Goal: Transaction & Acquisition: Purchase product/service

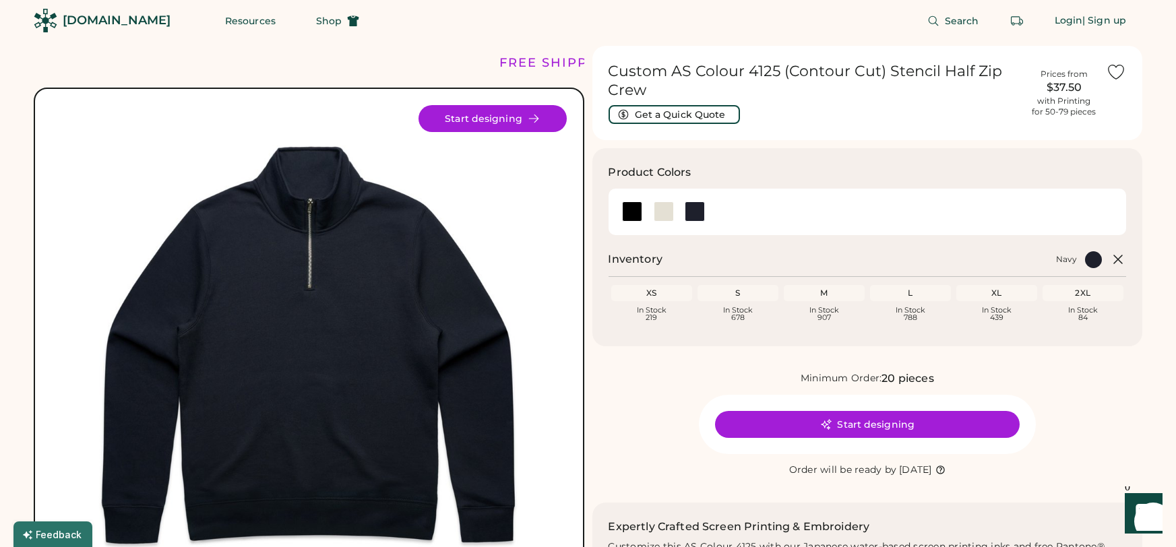
scroll to position [19, 0]
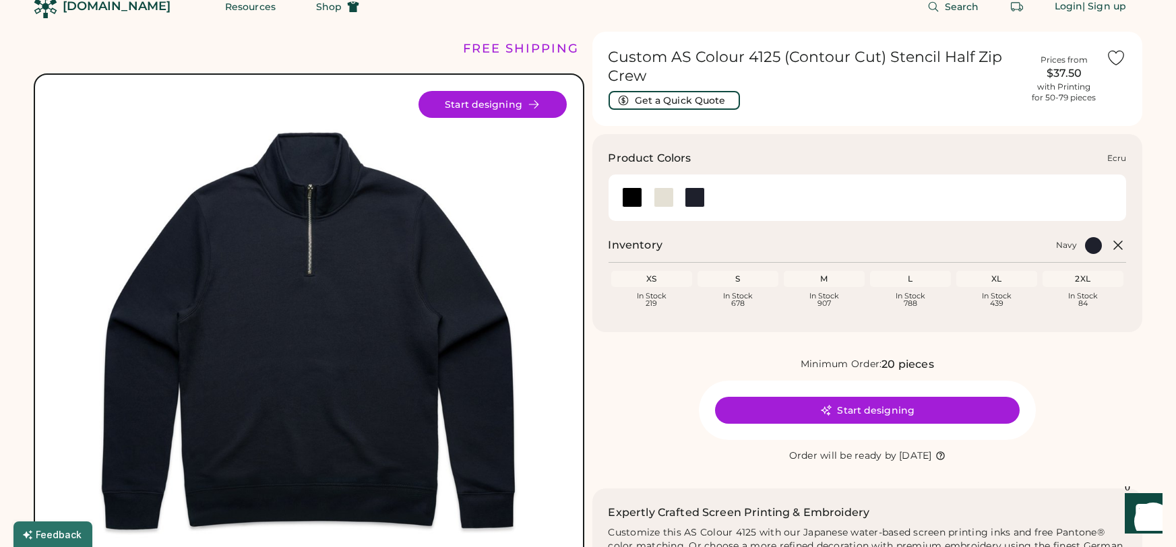
click at [663, 197] on div at bounding box center [664, 197] width 20 height 20
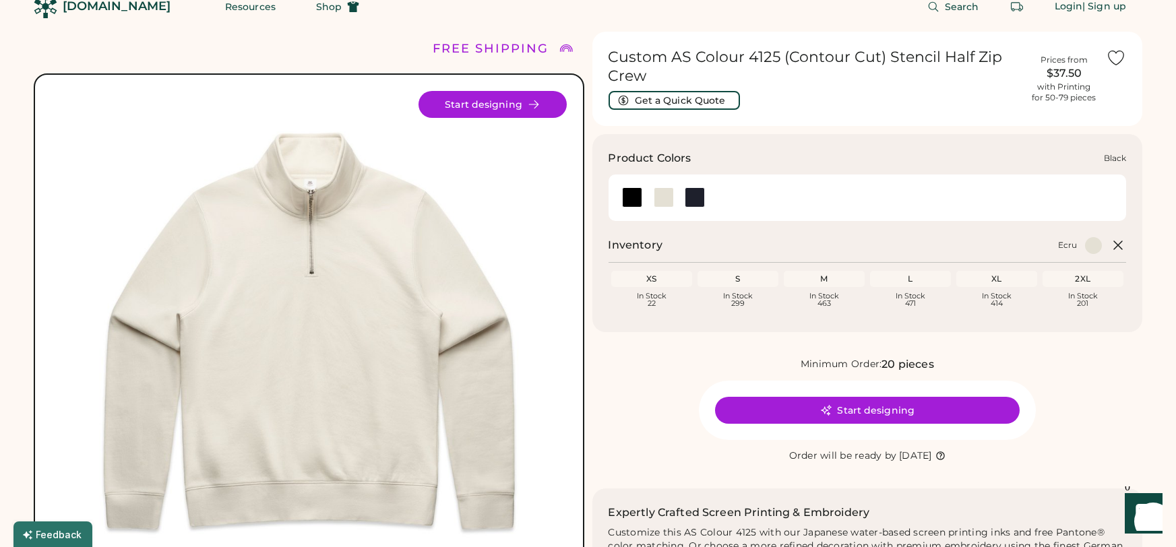
click at [633, 196] on div at bounding box center [632, 197] width 20 height 20
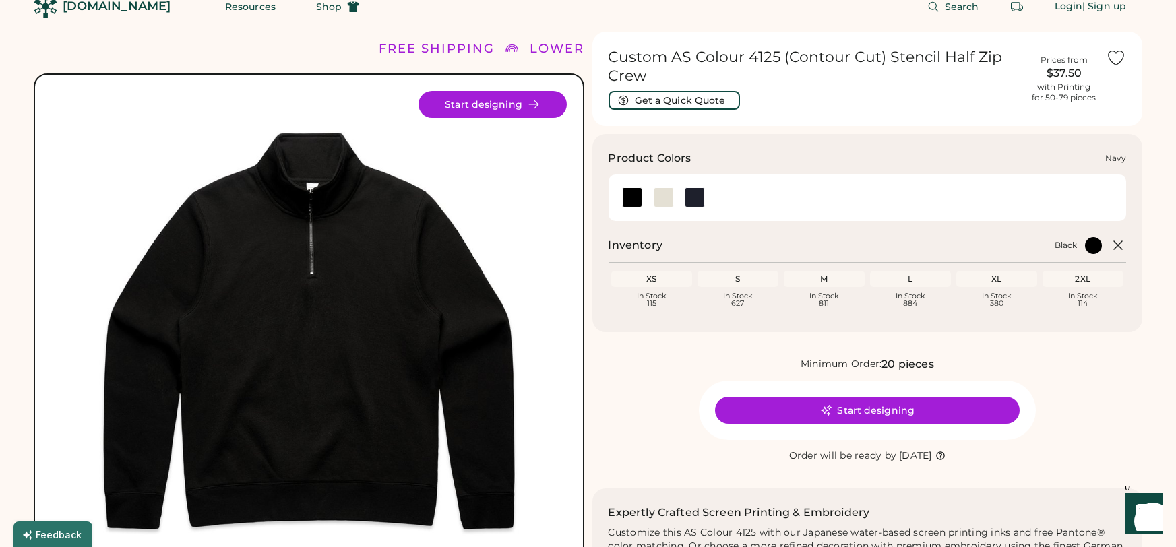
click at [694, 196] on div at bounding box center [695, 197] width 20 height 20
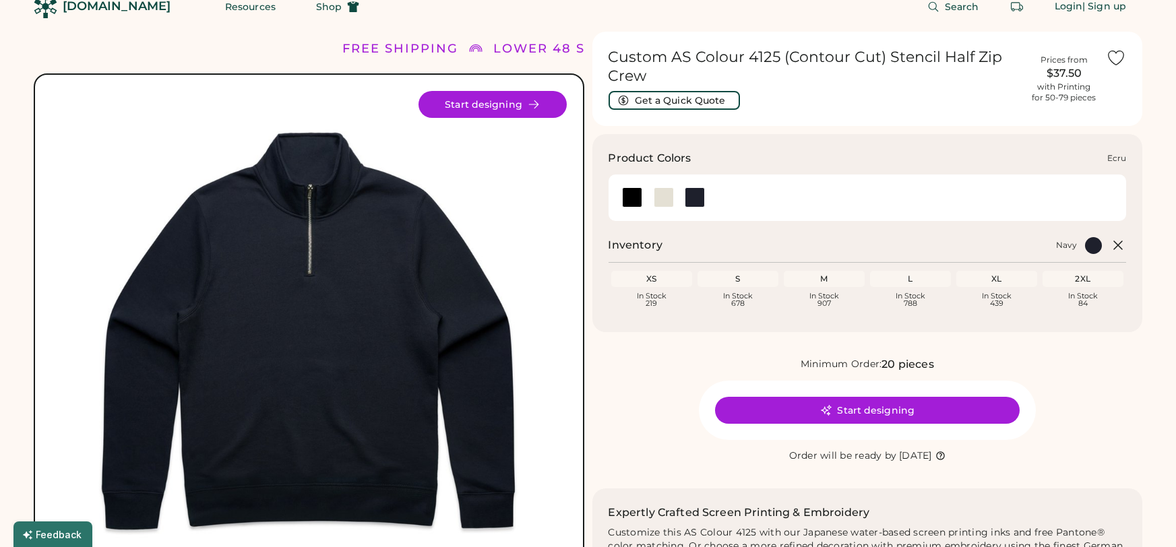
click at [667, 198] on div at bounding box center [664, 197] width 20 height 20
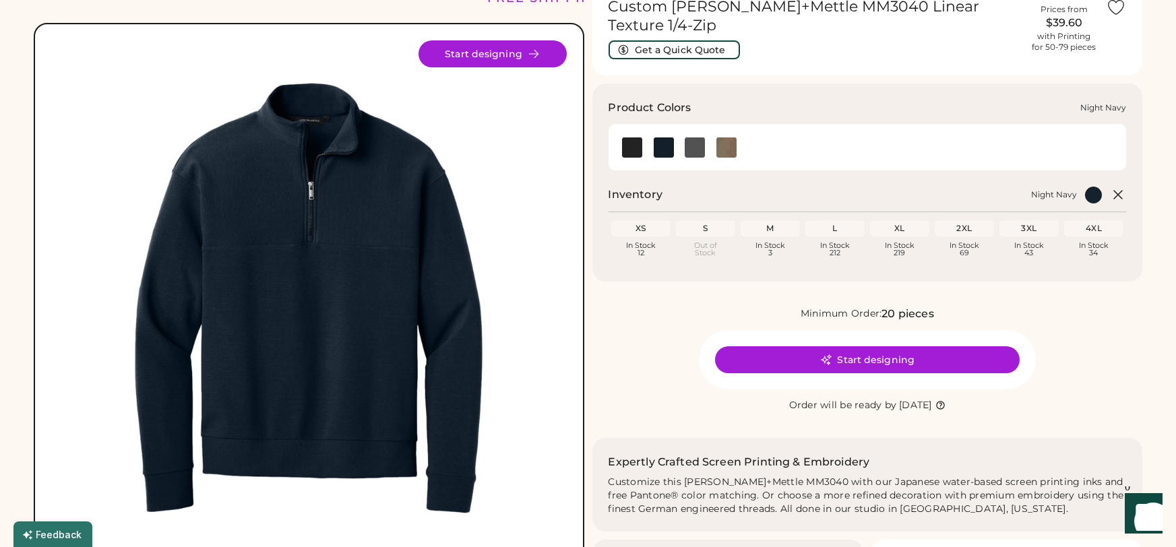
click at [669, 138] on img at bounding box center [664, 148] width 20 height 20
click at [731, 138] on img at bounding box center [727, 148] width 20 height 20
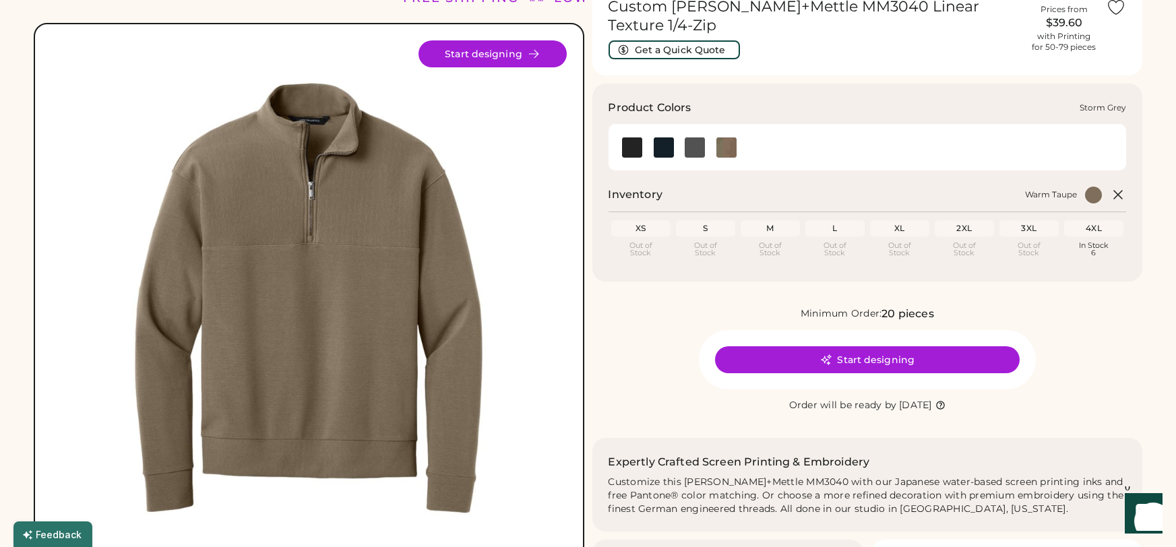
click at [701, 138] on img at bounding box center [695, 148] width 20 height 20
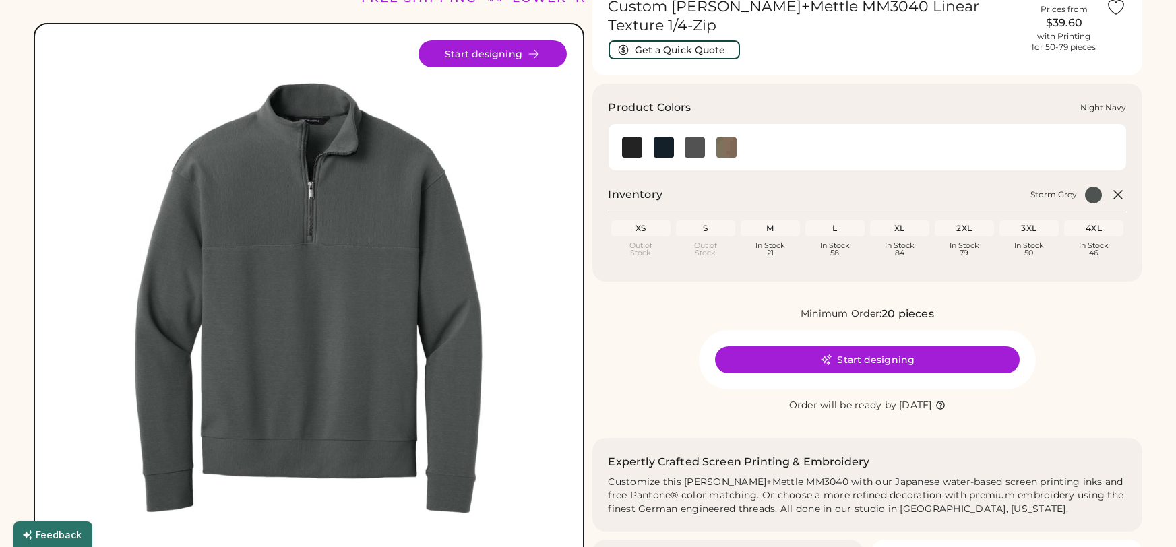
click at [673, 138] on img at bounding box center [664, 148] width 20 height 20
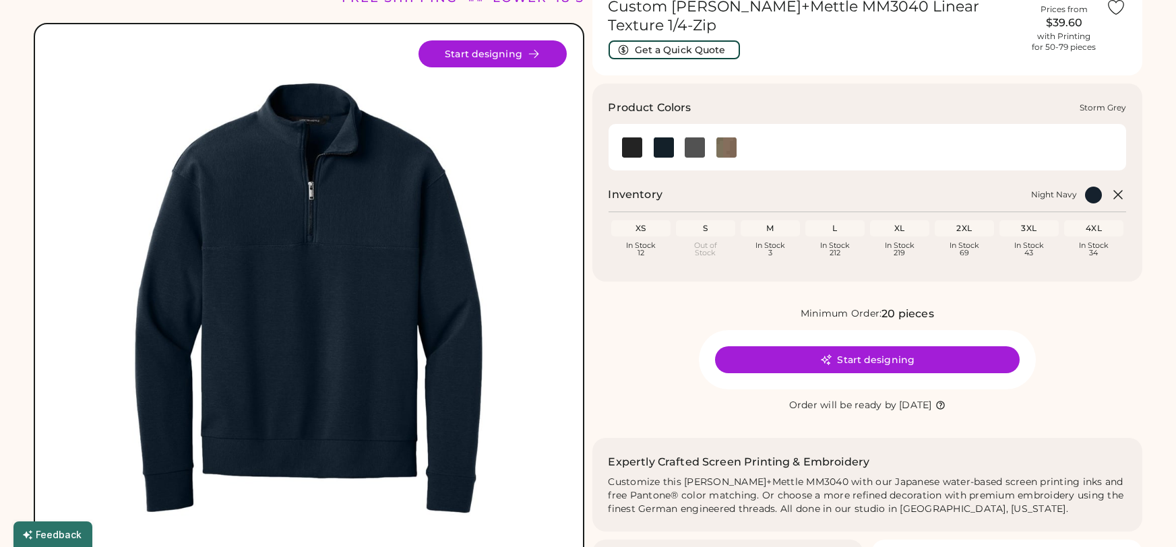
click at [698, 138] on img at bounding box center [695, 148] width 20 height 20
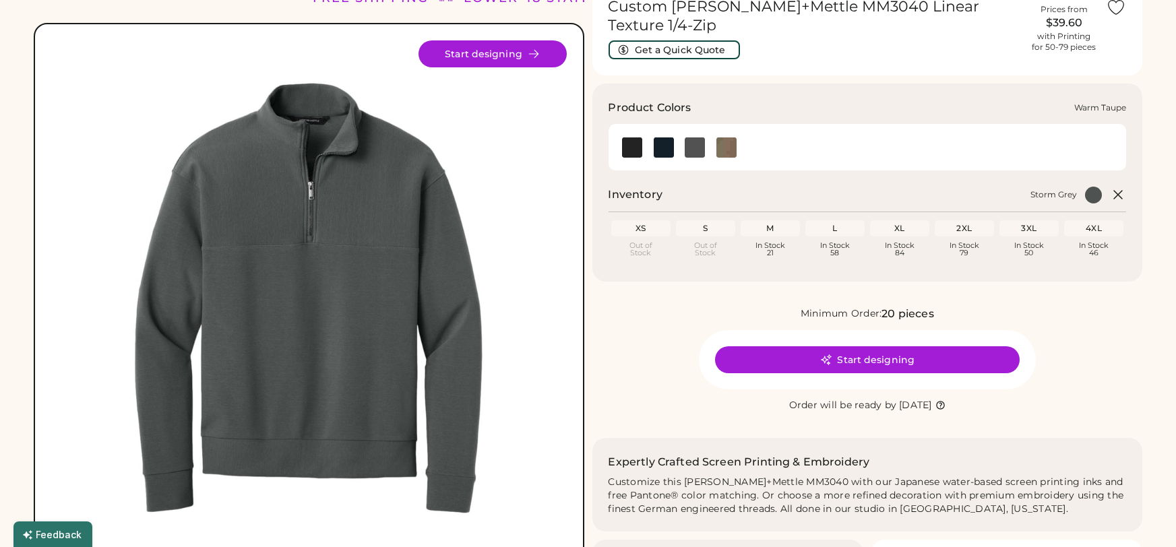
click at [725, 138] on img at bounding box center [727, 148] width 20 height 20
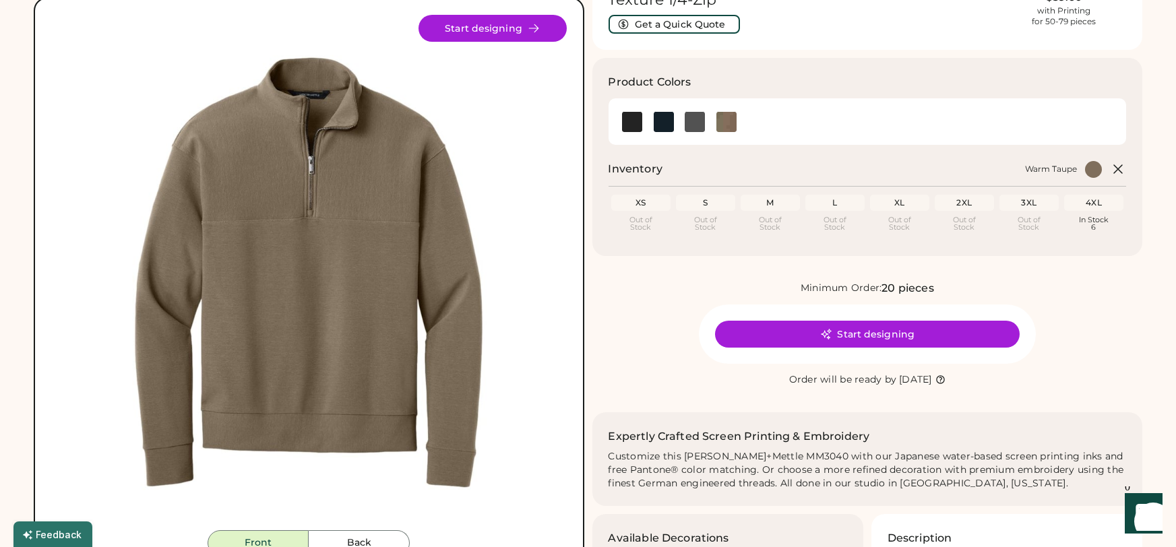
scroll to position [92, 0]
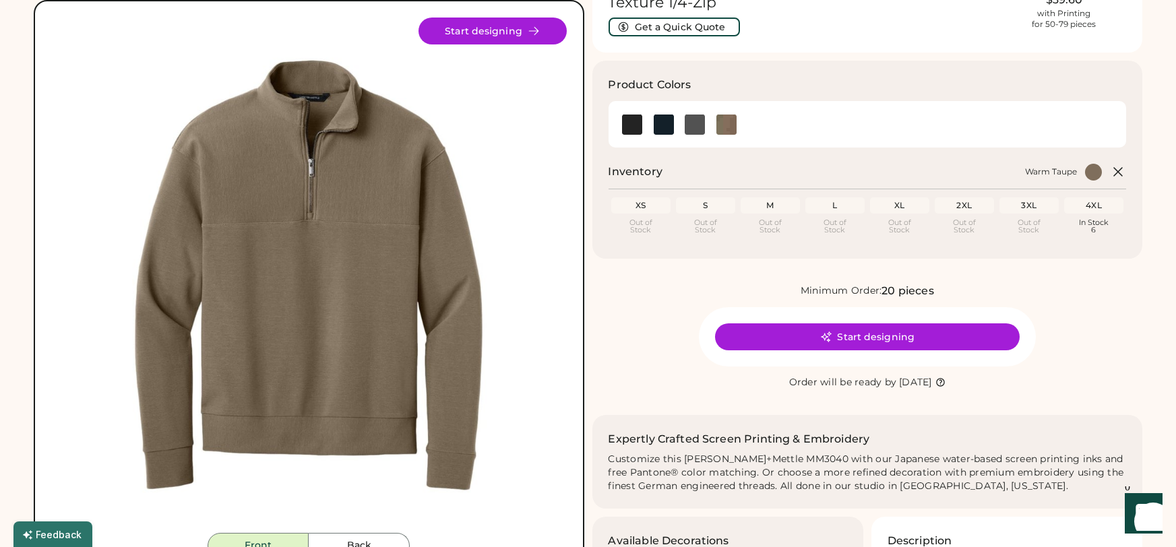
click at [853, 200] on div "L" at bounding box center [835, 205] width 54 height 11
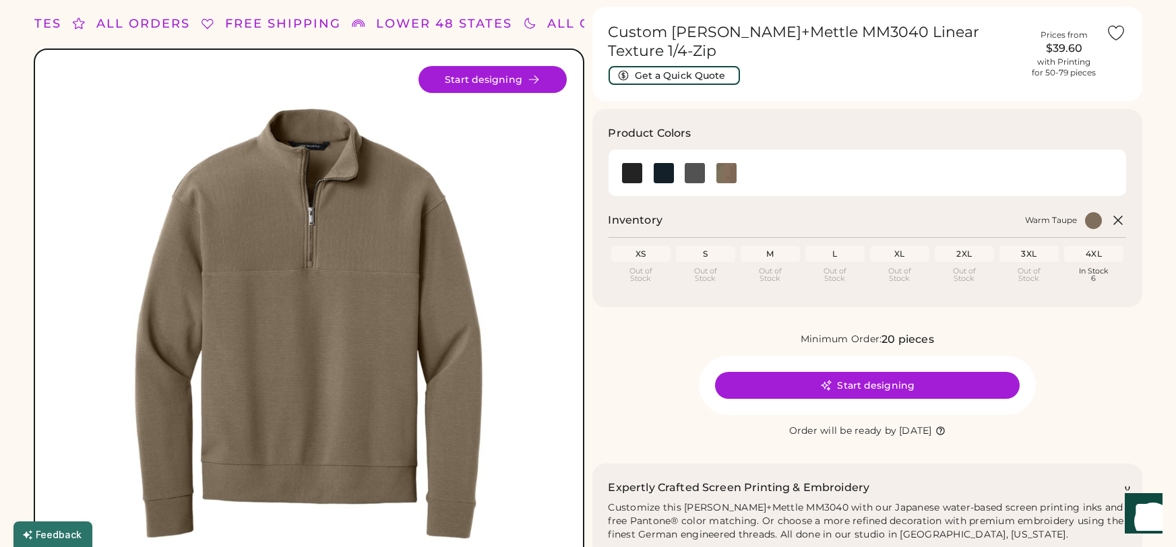
scroll to position [0, 0]
